Goal: Navigation & Orientation: Find specific page/section

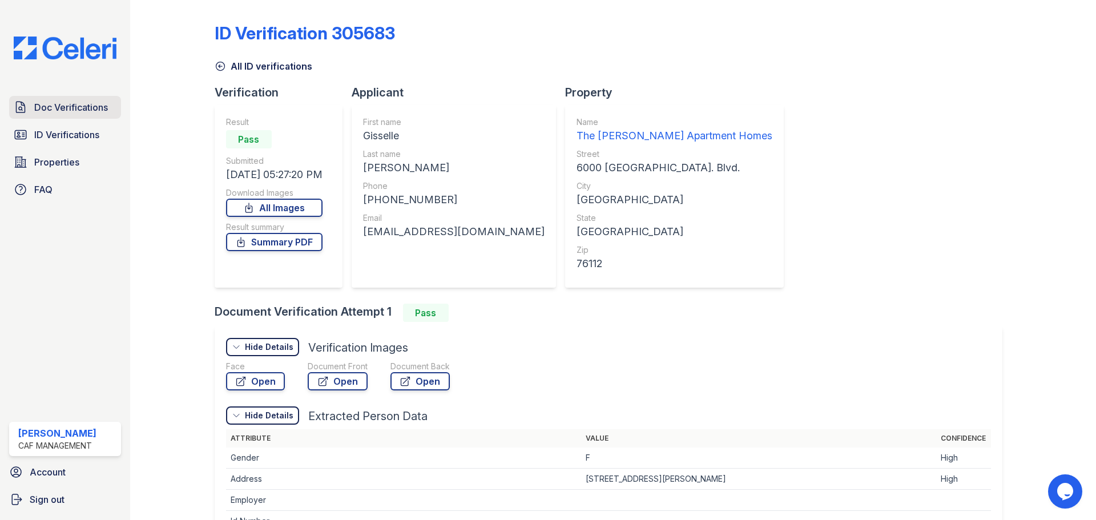
click at [66, 107] on span "Doc Verifications" at bounding box center [71, 107] width 74 height 14
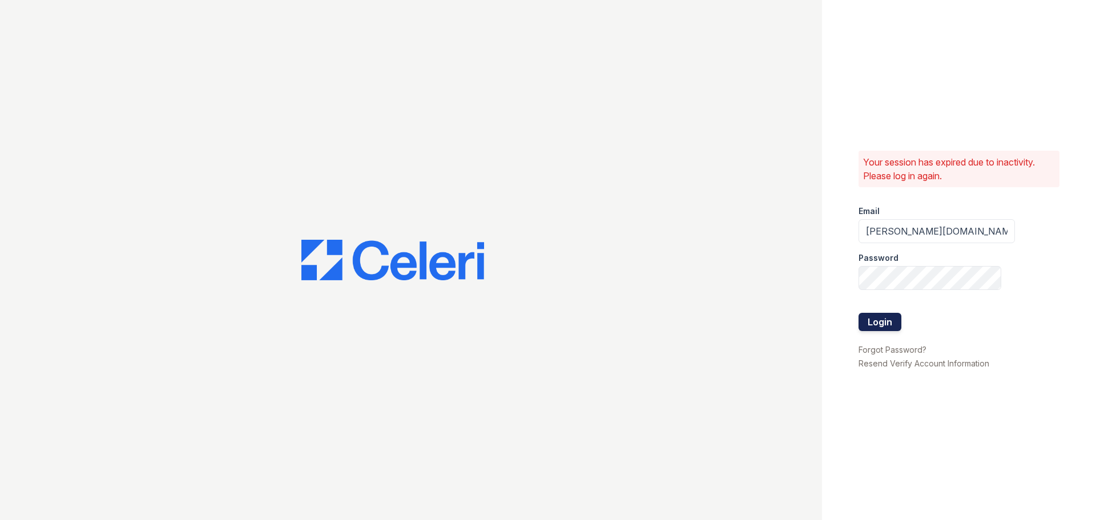
click at [869, 318] on button "Login" at bounding box center [879, 322] width 43 height 18
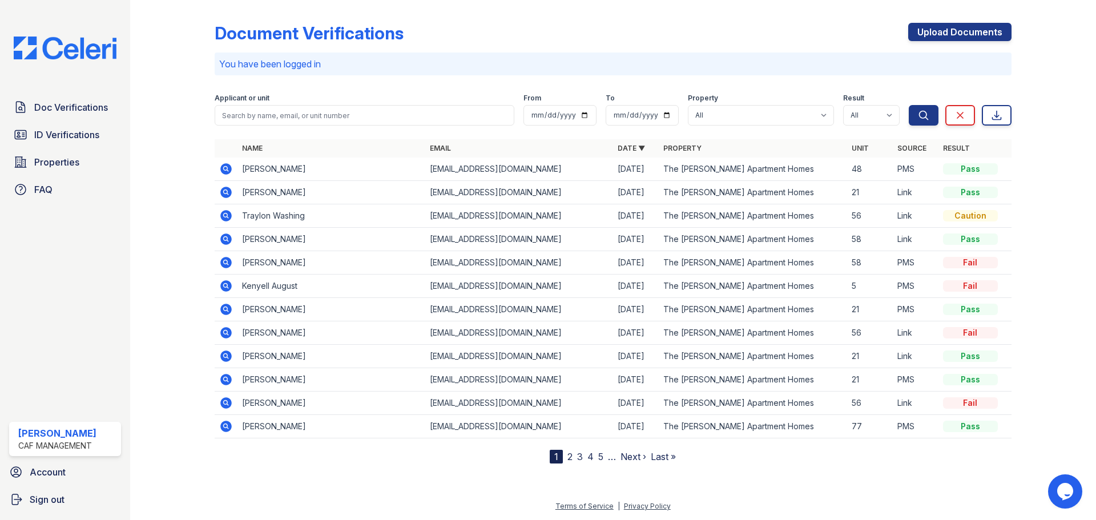
click at [569, 459] on link "2" at bounding box center [569, 456] width 5 height 11
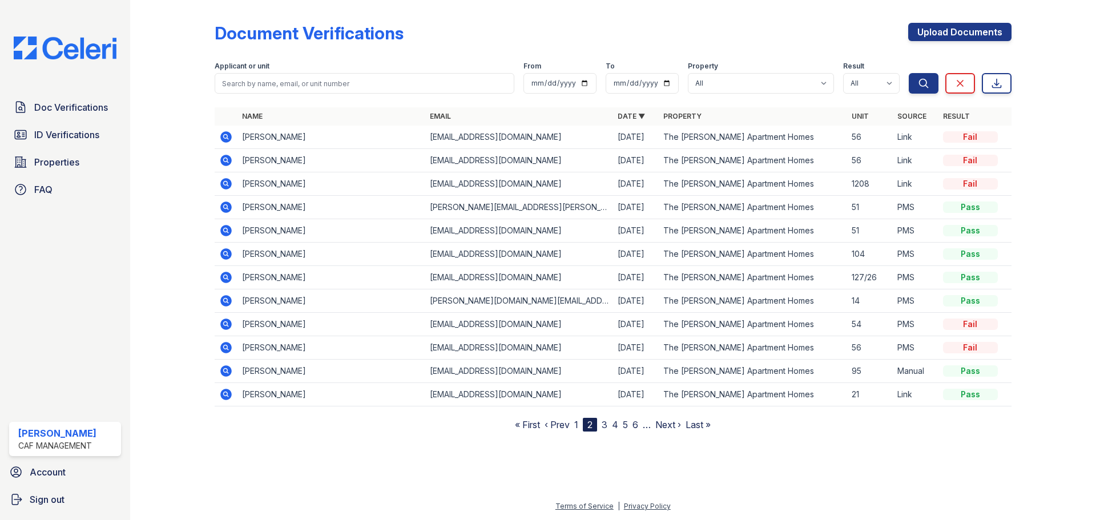
click at [607, 426] on link "3" at bounding box center [605, 424] width 6 height 11
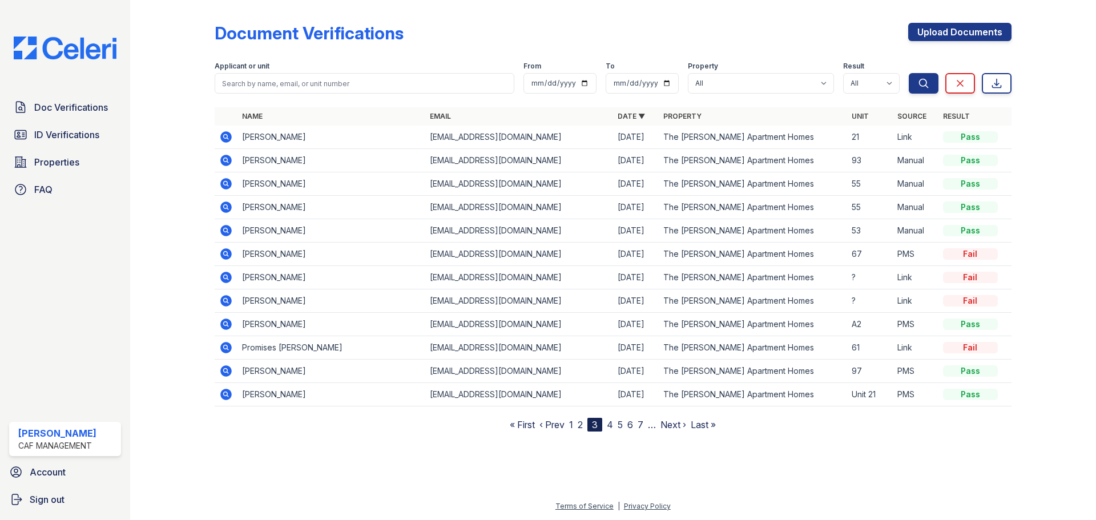
click at [571, 420] on link "1" at bounding box center [571, 424] width 4 height 11
